Goal: Find specific page/section: Find specific page/section

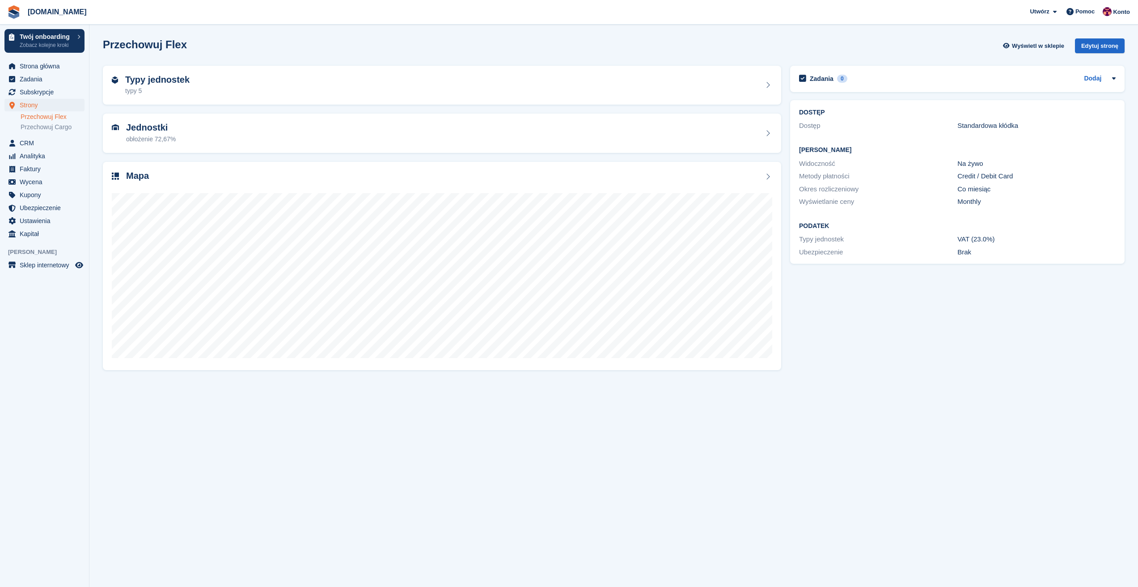
click at [38, 114] on link "Przechowuj Flex" at bounding box center [53, 117] width 64 height 8
